Goal: Task Accomplishment & Management: Complete application form

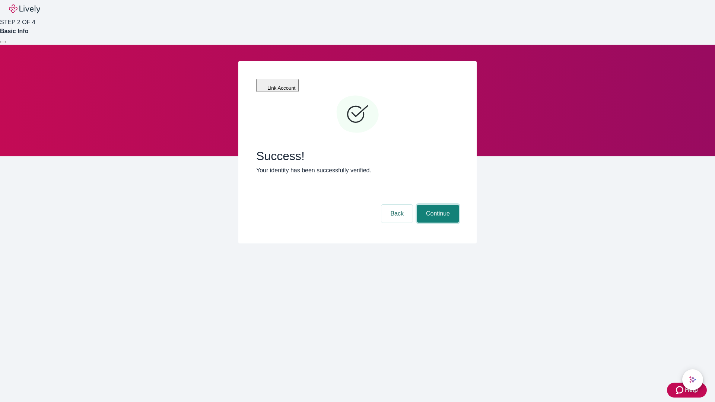
click at [437, 205] on button "Continue" at bounding box center [438, 214] width 42 height 18
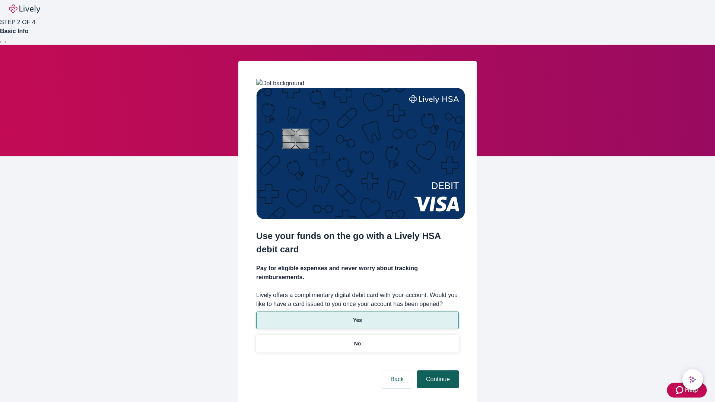
click at [357, 317] on p "Yes" at bounding box center [357, 321] width 9 height 8
click at [437, 371] on button "Continue" at bounding box center [438, 380] width 42 height 18
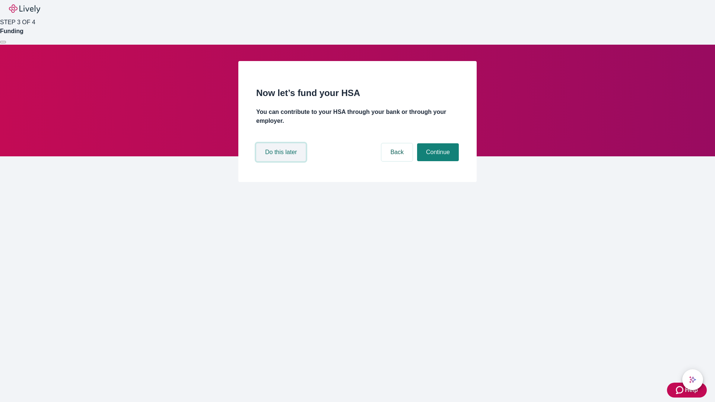
click at [282, 161] on button "Do this later" at bounding box center [281, 152] width 50 height 18
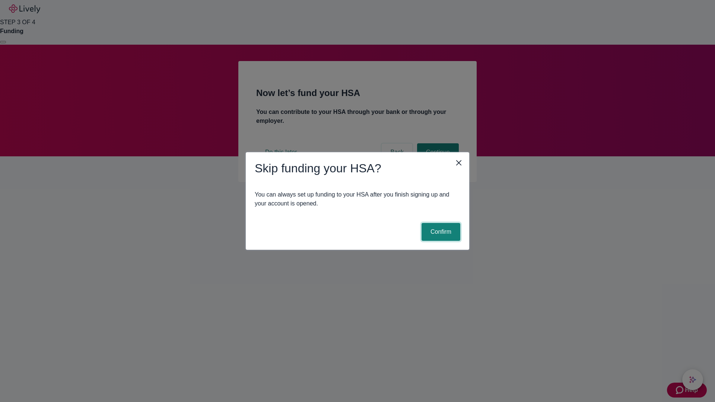
click at [440, 232] on button "Confirm" at bounding box center [441, 232] width 39 height 18
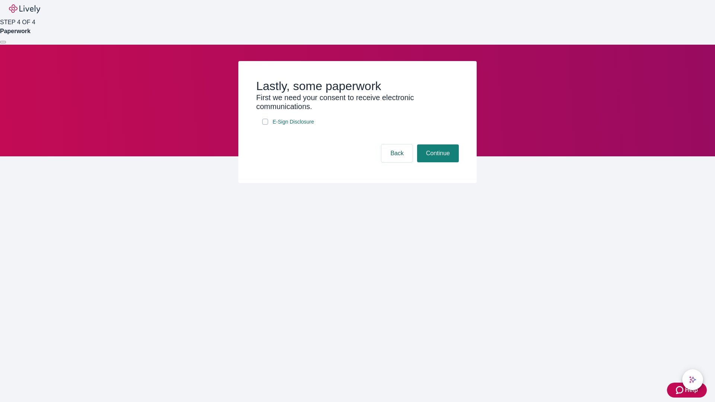
click at [265, 125] on input "E-Sign Disclosure" at bounding box center [265, 122] width 6 height 6
checkbox input "true"
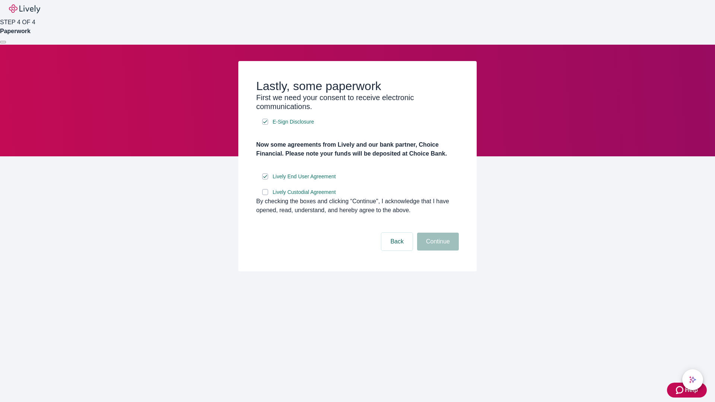
click at [265, 195] on input "Lively Custodial Agreement" at bounding box center [265, 192] width 6 height 6
checkbox input "true"
click at [437, 251] on button "Continue" at bounding box center [438, 242] width 42 height 18
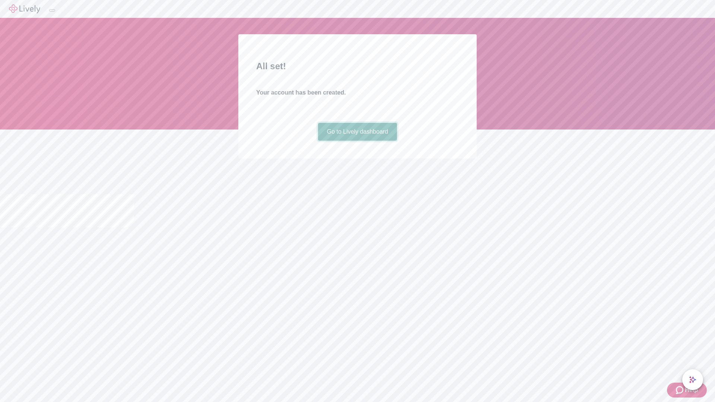
click at [357, 141] on link "Go to Lively dashboard" at bounding box center [357, 132] width 79 height 18
